Goal: Obtain resource: Download file/media

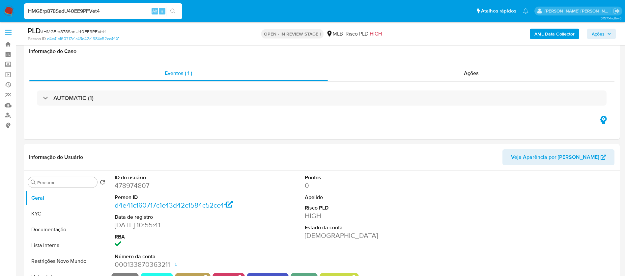
select select "10"
click at [127, 14] on input "HMGErp878SadU40EE9PFVet4" at bounding box center [103, 11] width 158 height 9
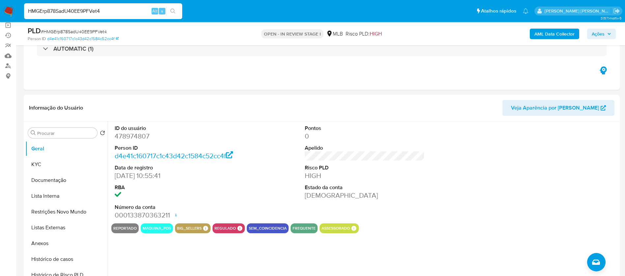
click at [127, 14] on input "HMGErp878SadU40EE9PFVet4" at bounding box center [103, 11] width 158 height 9
paste input "vS95WzUr0u4Ta3sgR5WTO00s"
type input "vS95WzUr0u4Ta3sgR5WTO00s"
click at [462, 178] on div "ID do usuário 478974807 Person ID d4e41c160717c1c43d42c1584c52cc4f Data de regi…" at bounding box center [364, 173] width 506 height 102
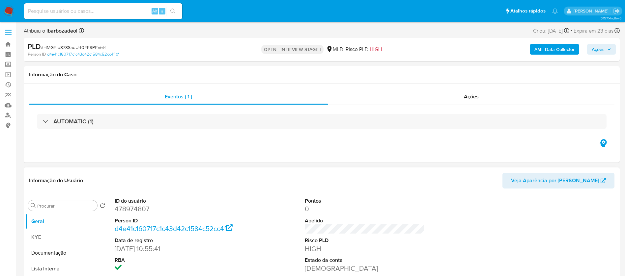
select select "10"
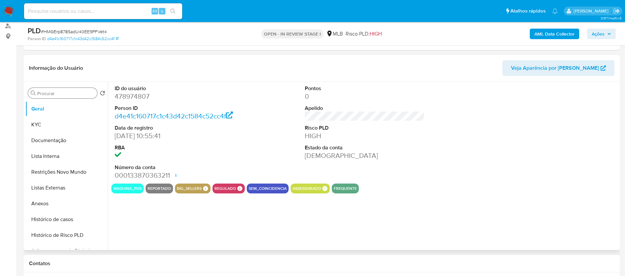
scroll to position [99, 0]
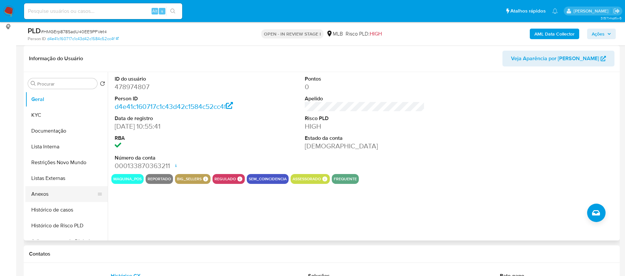
click at [49, 194] on button "Anexos" at bounding box center [63, 194] width 77 height 16
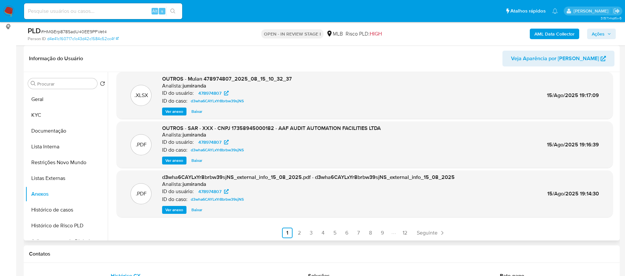
scroll to position [55, 0]
click at [296, 232] on link "2" at bounding box center [299, 232] width 11 height 11
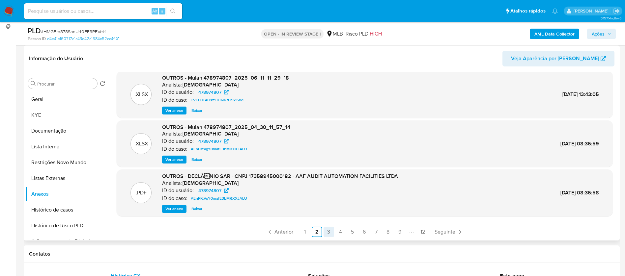
click at [329, 233] on link "3" at bounding box center [328, 232] width 11 height 11
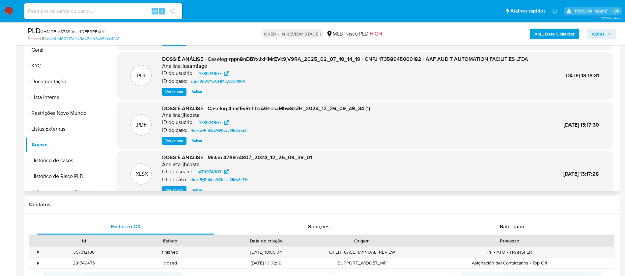
scroll to position [0, 0]
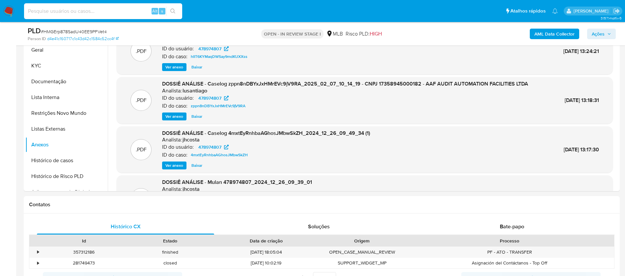
click at [135, 10] on input at bounding box center [103, 11] width 158 height 9
paste input "vS95WzUr0u4Ta3sgR5WTO00s"
type input "vS95WzUr0u4Ta3sgR5WTO00s"
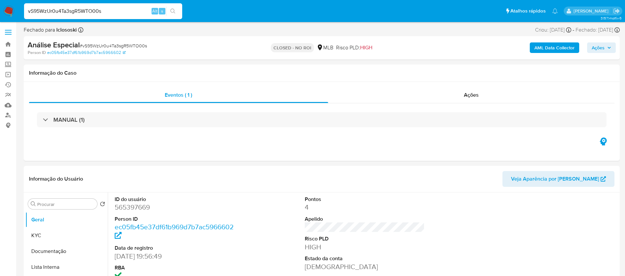
select select "10"
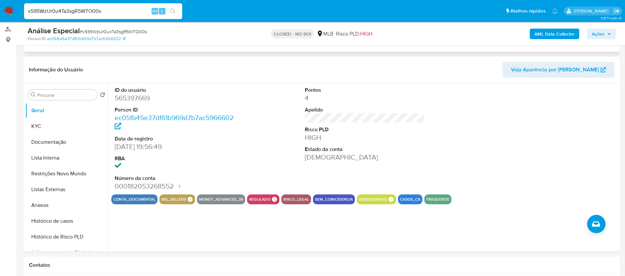
scroll to position [148, 0]
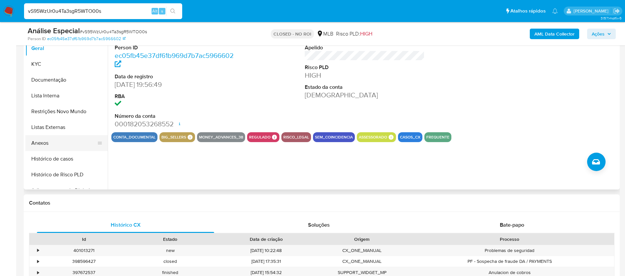
click at [45, 139] on button "Anexos" at bounding box center [63, 143] width 77 height 16
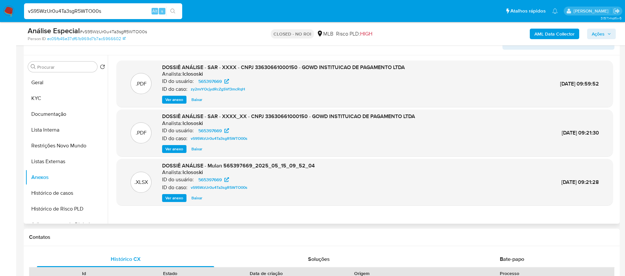
scroll to position [99, 0]
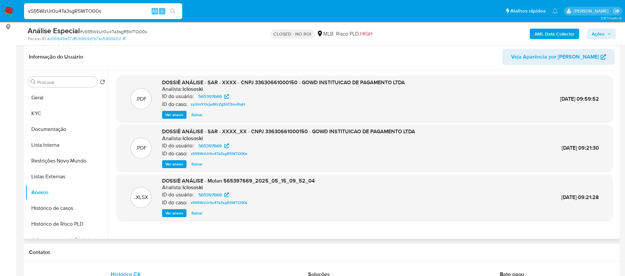
click at [176, 163] on span "Ver anexo" at bounding box center [174, 164] width 18 height 7
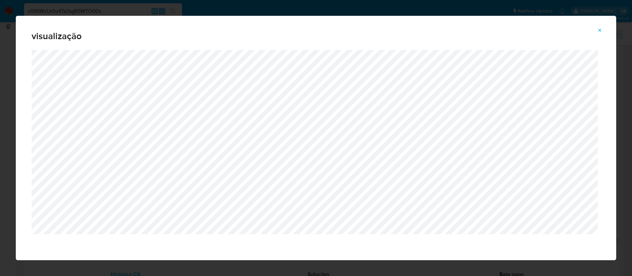
click at [599, 28] on icon "Attachment preview" at bounding box center [599, 30] width 5 height 5
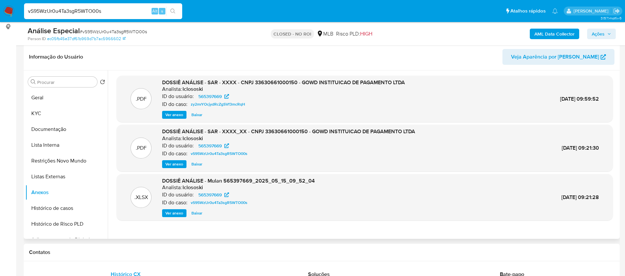
click at [84, 10] on input "vS95WzUr0u4Ta3sgR5WTO00s" at bounding box center [103, 11] width 158 height 9
paste input "iwxAnymcsLnx3T1M7eYJss1L"
type input "iwxAnymcsLnx3T1M7eYJss1L"
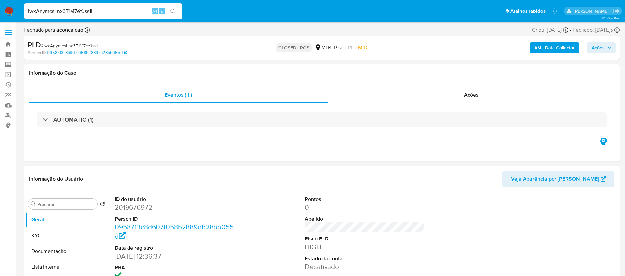
select select "10"
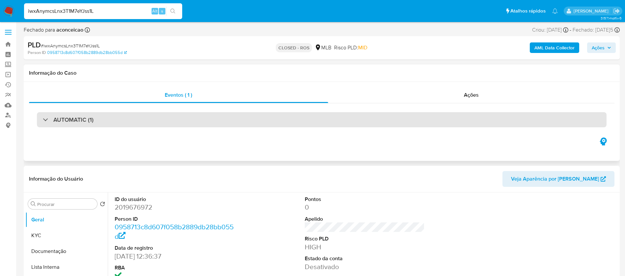
click at [266, 121] on div "AUTOMATIC (1)" at bounding box center [321, 119] width 569 height 15
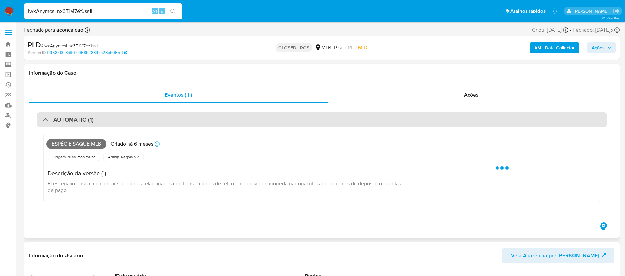
click at [266, 121] on div "AUTOMATIC (1)" at bounding box center [321, 119] width 569 height 15
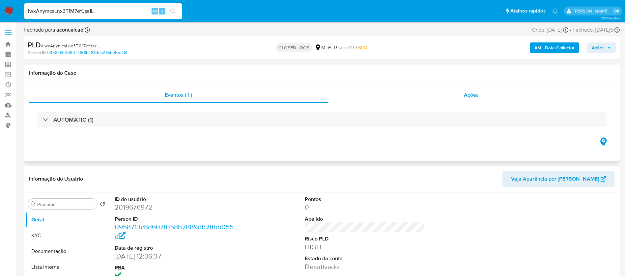
click at [465, 95] on span "Ações" at bounding box center [471, 95] width 15 height 8
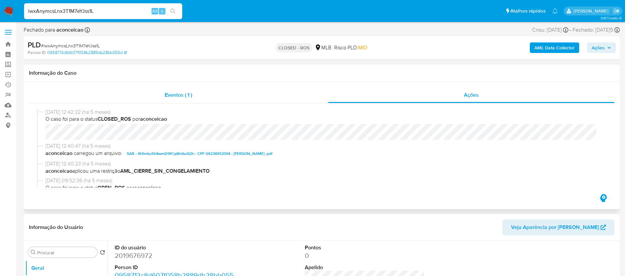
click at [171, 97] on span "Eventos ( 1 )" at bounding box center [178, 95] width 27 height 8
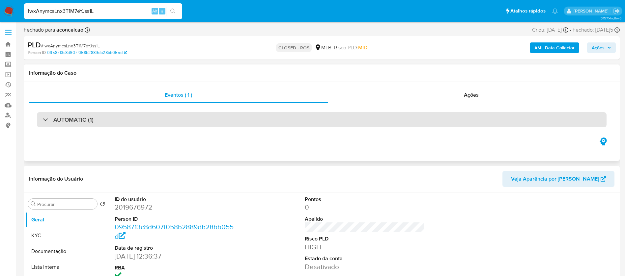
click at [118, 118] on div "AUTOMATIC (1)" at bounding box center [321, 119] width 569 height 15
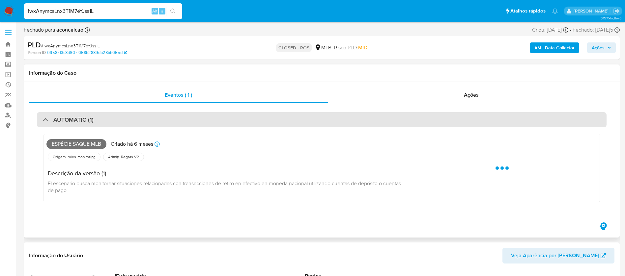
click at [118, 119] on div "AUTOMATIC (1)" at bounding box center [321, 119] width 569 height 15
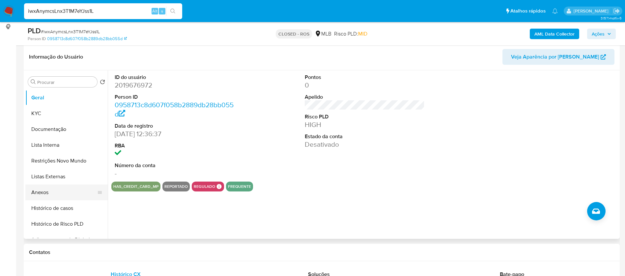
click at [57, 193] on button "Anexos" at bounding box center [63, 193] width 77 height 16
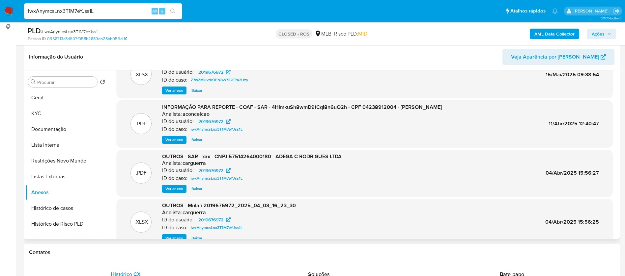
scroll to position [37, 0]
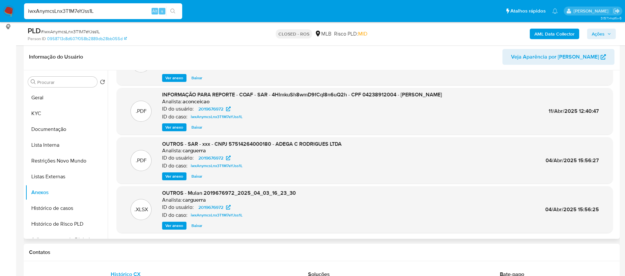
click at [195, 127] on span "Baixar" at bounding box center [196, 127] width 11 height 7
click at [370, 67] on div "Informação do Usuário Veja Aparência por [PERSON_NAME]" at bounding box center [322, 57] width 596 height 27
click at [196, 175] on span "Baixar" at bounding box center [196, 176] width 11 height 7
click at [283, 57] on header "Informação do Usuário Veja Aparência por [PERSON_NAME]" at bounding box center [321, 57] width 585 height 16
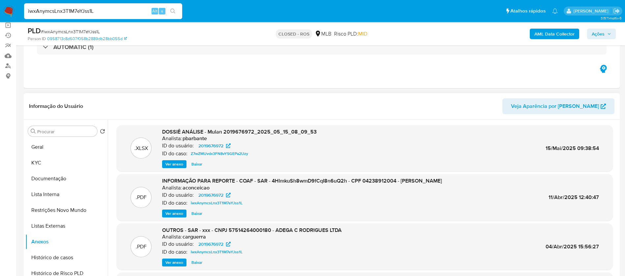
scroll to position [99, 0]
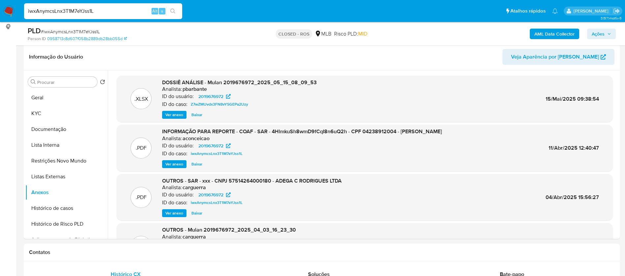
click at [123, 14] on input "iwxAnymcsLnx3T1M7eYJss1L" at bounding box center [103, 11] width 158 height 9
paste input "vS95WzUr0u4Ta3sgR5WTO00s"
type input "vS95WzUr0u4Ta3sgR5WTO00s"
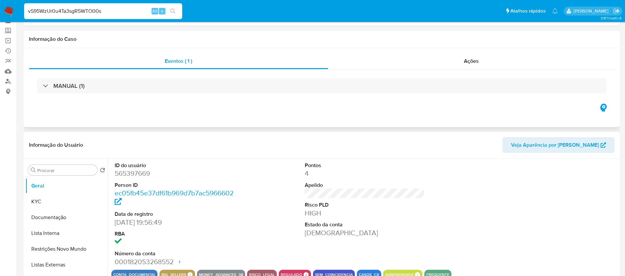
select select "10"
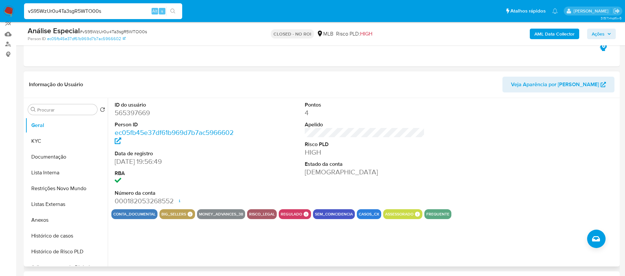
scroll to position [49, 0]
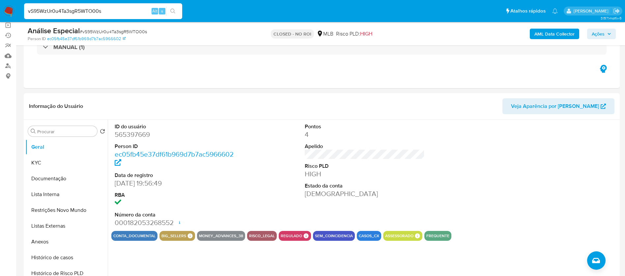
click at [139, 9] on input "vS95WzUr0u4Ta3sgR5WTO00s" at bounding box center [103, 11] width 158 height 9
click at [138, 9] on input "vS95WzUr0u4Ta3sgR5WTO00s" at bounding box center [103, 11] width 158 height 9
paste input "yYl1rtB55vcDpMNrvdHelExo"
type input "yYl1rtB55vcDpMNrvdHelExo"
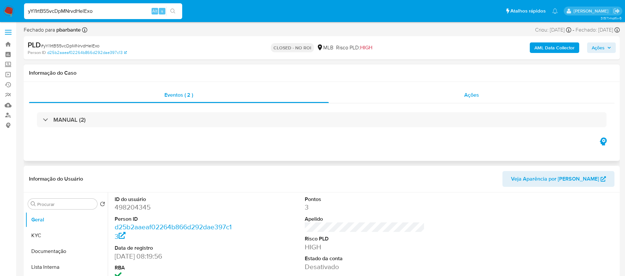
click at [467, 97] on span "Ações" at bounding box center [471, 95] width 15 height 8
select select "10"
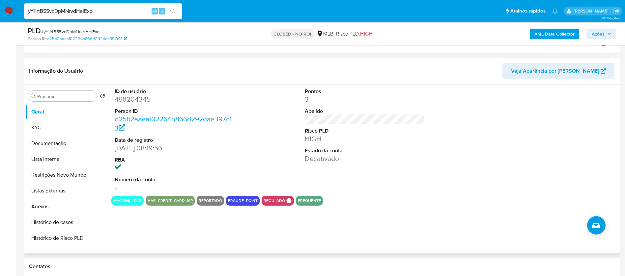
scroll to position [148, 0]
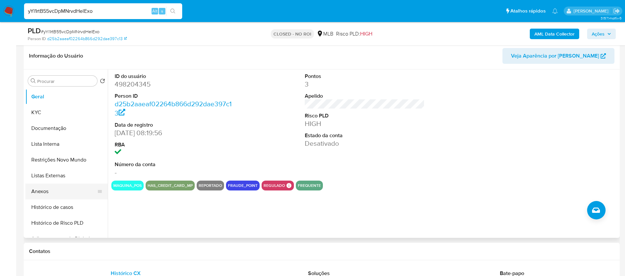
click at [43, 191] on button "Anexos" at bounding box center [63, 192] width 77 height 16
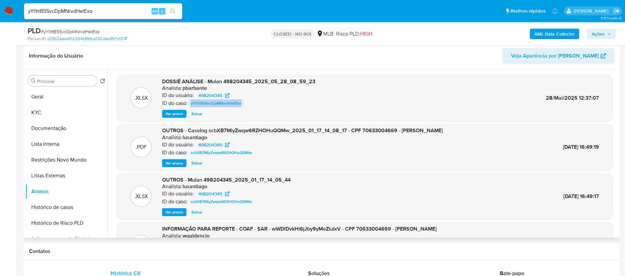
drag, startPoint x: 252, startPoint y: 102, endPoint x: 192, endPoint y: 104, distance: 60.0
click at [192, 104] on div "ID do caso: yYl1rtB55vcDpMNrvdHelExo" at bounding box center [238, 103] width 153 height 8
click at [99, 10] on input "yYl1rtB55vcDpMNrvdHelExo" at bounding box center [103, 11] width 158 height 9
paste input "iwxAnymcsLnx3T1M7eYJss1L"
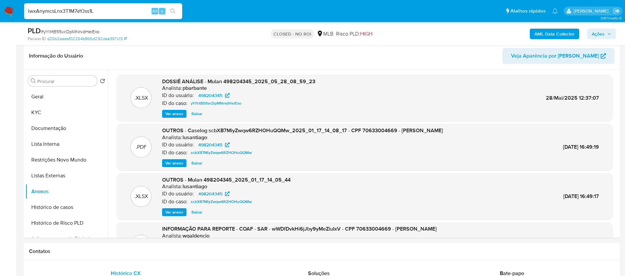
type input "iwxAnymcsLnx3T1M7eYJss1L"
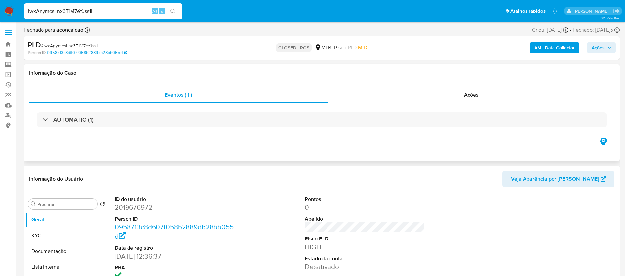
select select "10"
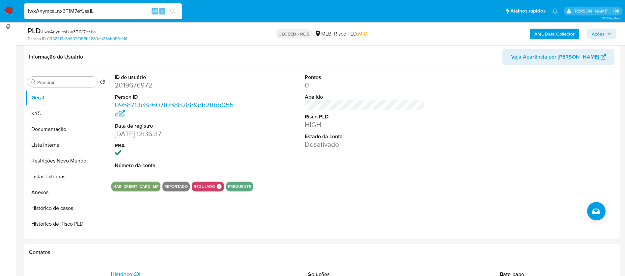
scroll to position [148, 0]
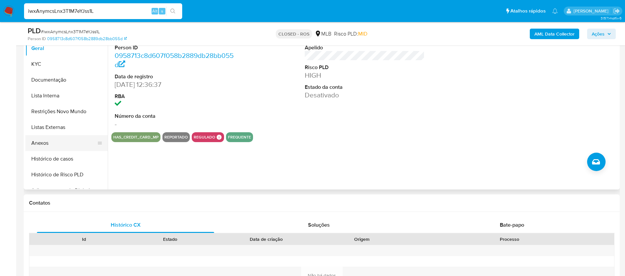
click at [41, 146] on button "Anexos" at bounding box center [63, 143] width 77 height 16
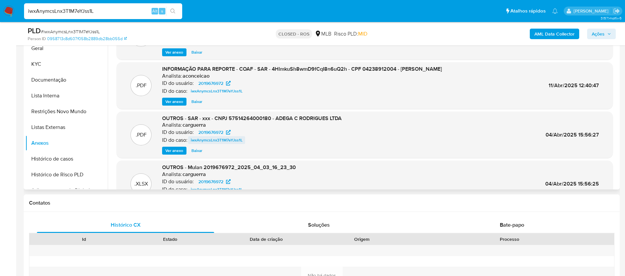
scroll to position [0, 0]
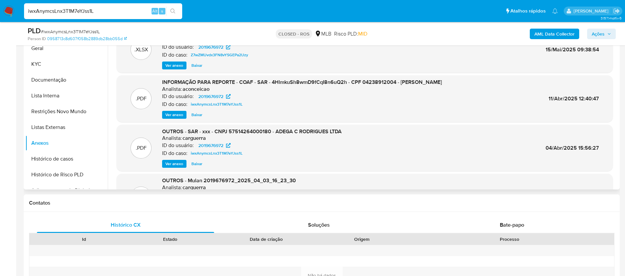
click at [174, 113] on span "Ver anexo" at bounding box center [174, 115] width 18 height 7
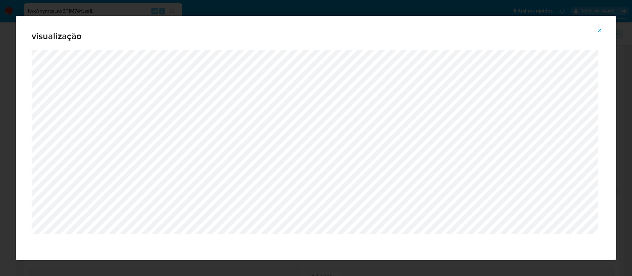
click at [597, 30] on icon "Attachment preview" at bounding box center [599, 30] width 5 height 5
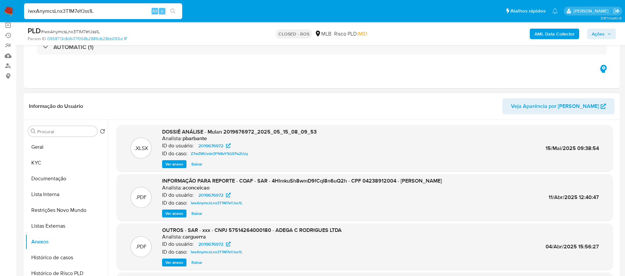
scroll to position [99, 0]
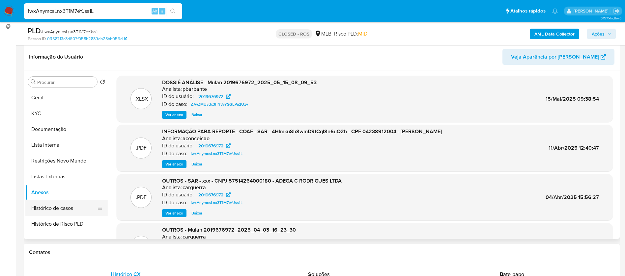
click at [44, 205] on button "Histórico de casos" at bounding box center [63, 209] width 77 height 16
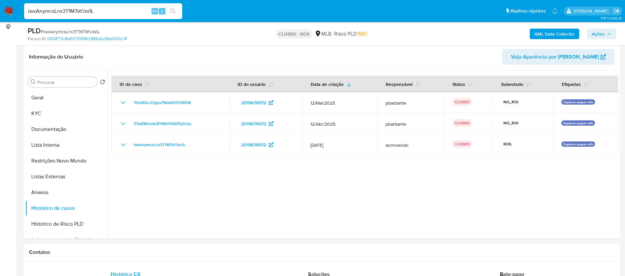
click at [117, 14] on input "iwxAnymcsLnx3T1M7eYJss1L" at bounding box center [103, 11] width 158 height 9
paste input "kFa1fjcVWJeI5SmV3rIcA8BJ"
type input "kFa1fjcVWJeI5SmV3rIcA8BJ"
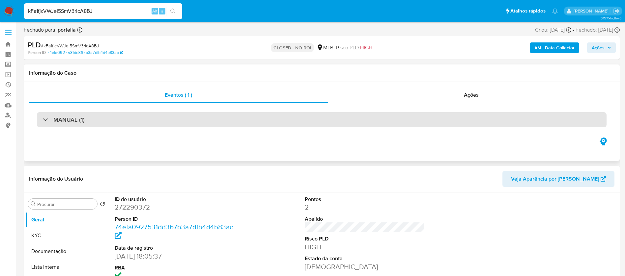
select select "10"
click at [141, 122] on div "MANUAL (1)" at bounding box center [321, 119] width 569 height 15
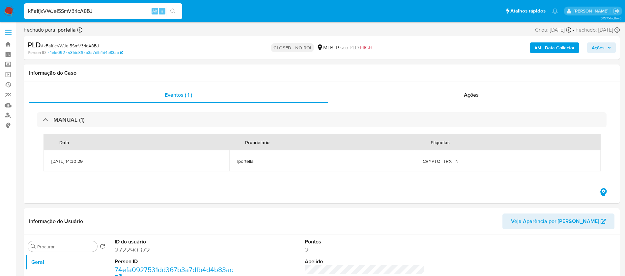
click at [109, 7] on input "kFa1fjcVWJeI5SmV3rIcA8BJ" at bounding box center [103, 11] width 158 height 9
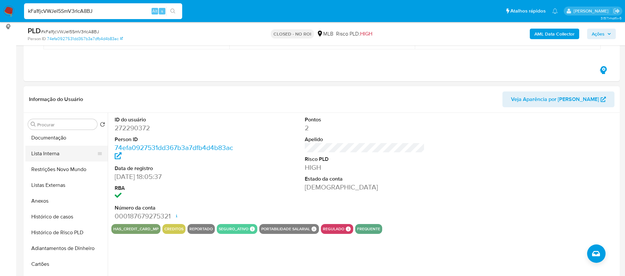
scroll to position [49, 0]
click at [36, 188] on button "Anexos" at bounding box center [63, 186] width 77 height 16
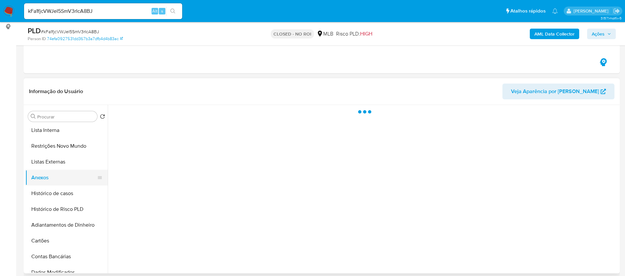
click at [70, 176] on button "Anexos" at bounding box center [63, 178] width 77 height 16
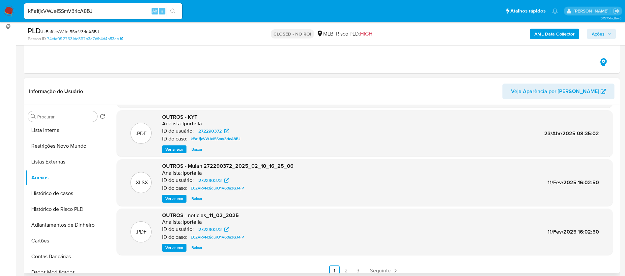
scroll to position [0, 0]
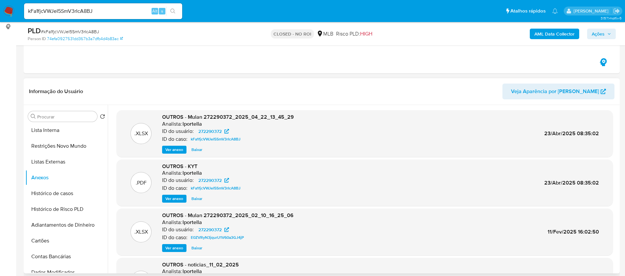
click at [175, 198] on span "Ver anexo" at bounding box center [174, 199] width 18 height 7
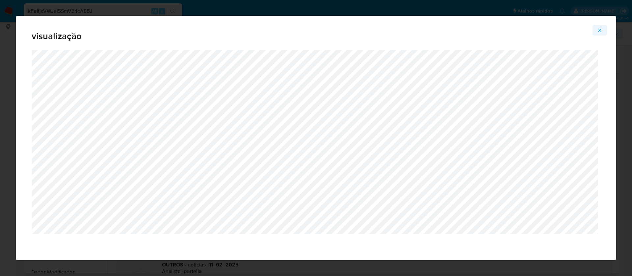
click at [599, 32] on icon "Attachment preview" at bounding box center [599, 30] width 5 height 5
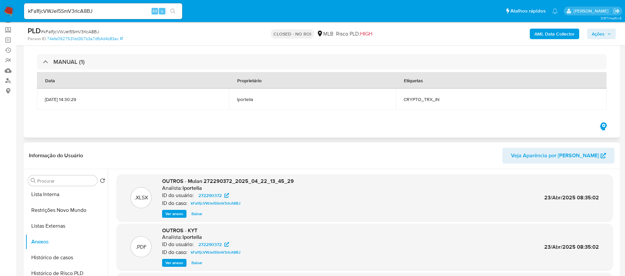
scroll to position [49, 0]
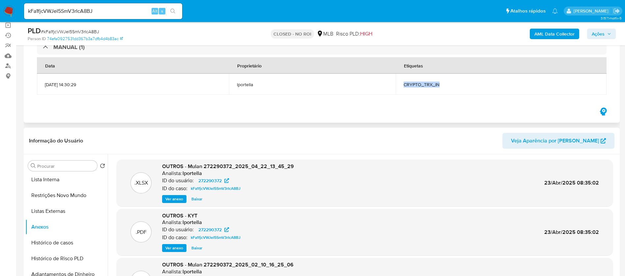
drag, startPoint x: 462, startPoint y: 88, endPoint x: 412, endPoint y: 85, distance: 50.5
click at [412, 85] on td "CRYPTO_TRX_IN" at bounding box center [500, 84] width 211 height 21
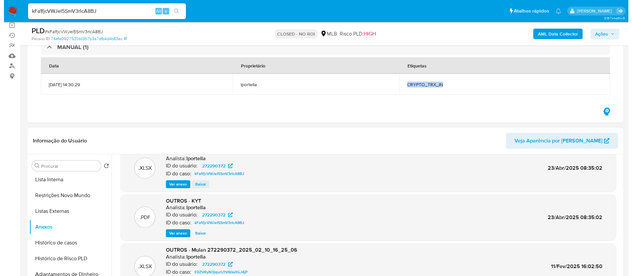
scroll to position [0, 0]
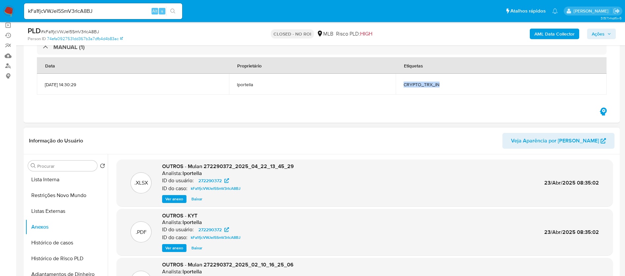
click at [172, 201] on span "Ver anexo" at bounding box center [174, 199] width 18 height 7
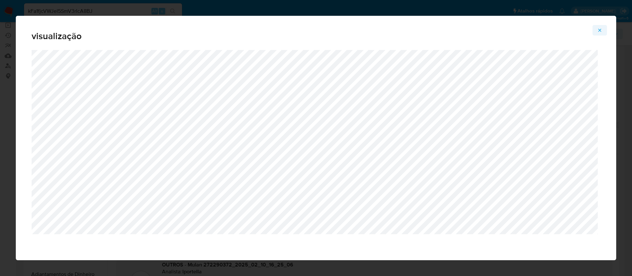
click at [597, 31] on button "Attachment preview" at bounding box center [600, 30] width 14 height 11
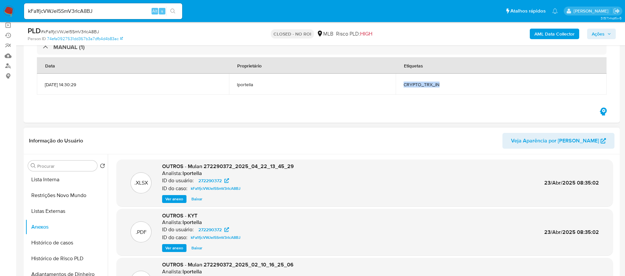
click at [198, 199] on span "Baixar" at bounding box center [196, 199] width 11 height 7
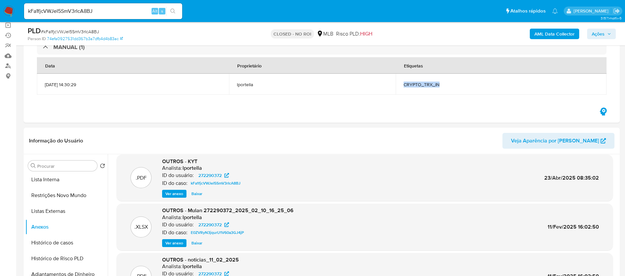
scroll to position [55, 0]
click at [345, 161] on div ".PDF OUTROS - KYT Analista: lportella ID do usuário: 272290372 ID do caso: kFa1…" at bounding box center [364, 177] width 489 height 40
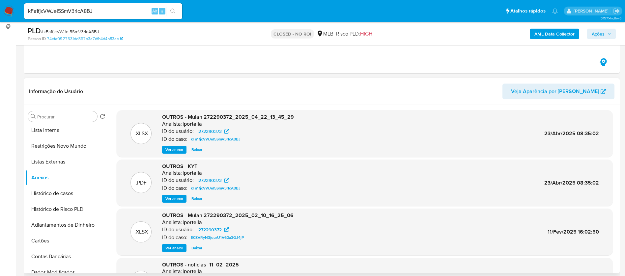
scroll to position [0, 0]
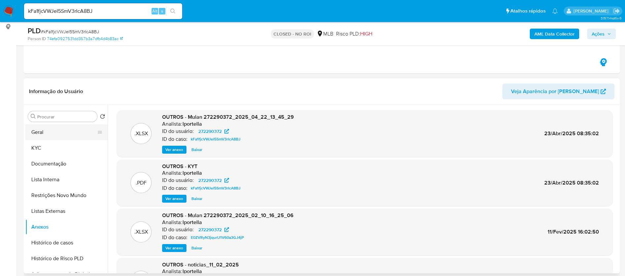
click at [51, 135] on button "Geral" at bounding box center [63, 132] width 77 height 16
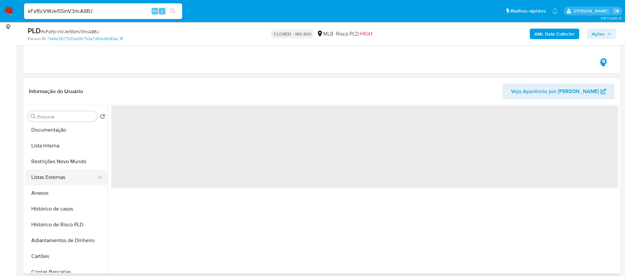
scroll to position [49, 0]
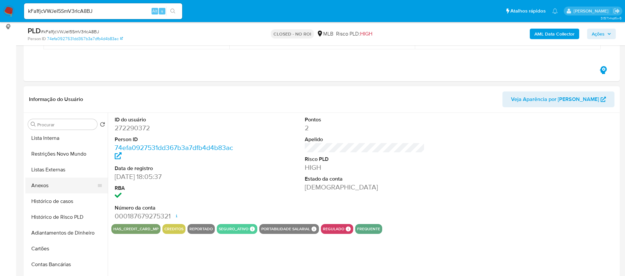
click at [51, 193] on button "Anexos" at bounding box center [63, 186] width 77 height 16
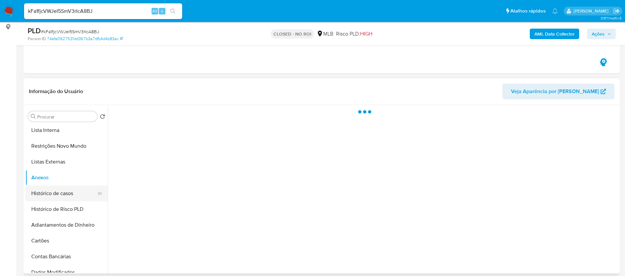
click at [50, 193] on button "Histórico de casos" at bounding box center [63, 194] width 77 height 16
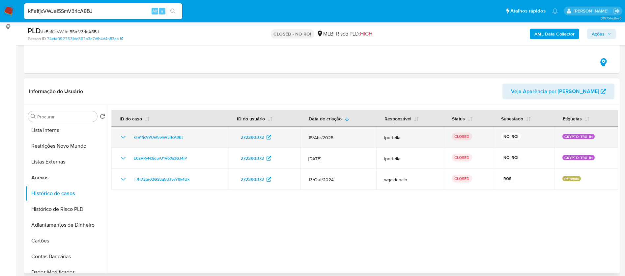
drag, startPoint x: 520, startPoint y: 139, endPoint x: 497, endPoint y: 138, distance: 23.1
click at [497, 138] on td "NO_ROI" at bounding box center [523, 137] width 61 height 21
